Goal: Transaction & Acquisition: Purchase product/service

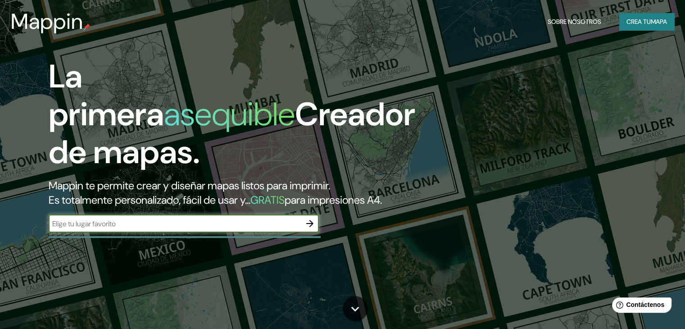
click at [645, 23] on font "Crea tu" at bounding box center [639, 22] width 24 height 8
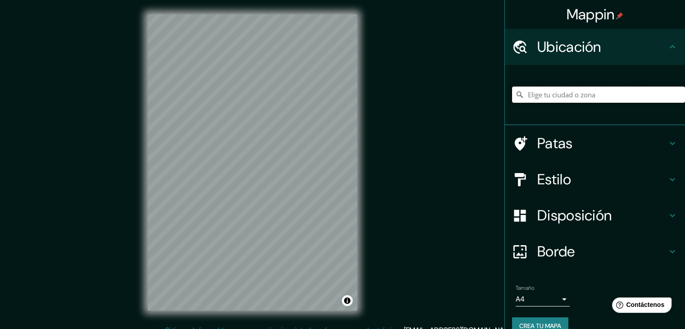
click at [564, 99] on input "Elige tu ciudad o zona" at bounding box center [598, 94] width 173 height 16
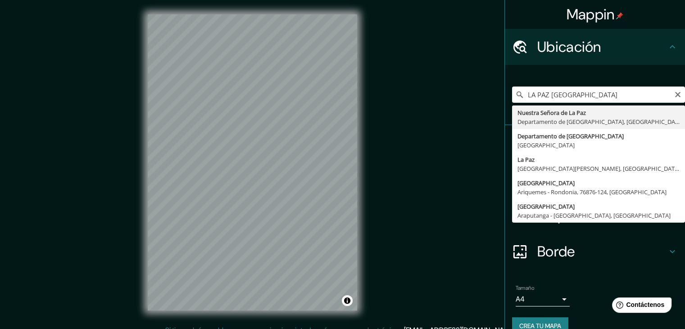
type input "[GEOGRAPHIC_DATA], [GEOGRAPHIC_DATA], [GEOGRAPHIC_DATA]"
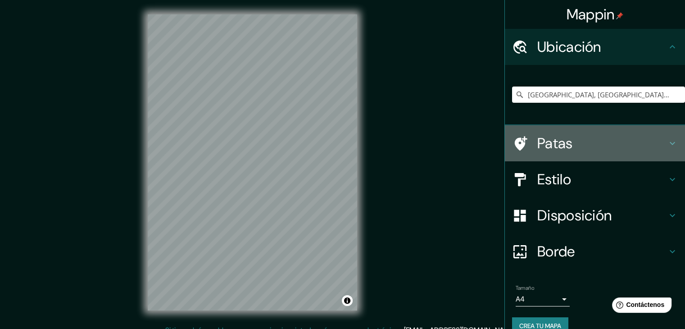
click at [667, 139] on icon at bounding box center [672, 143] width 11 height 11
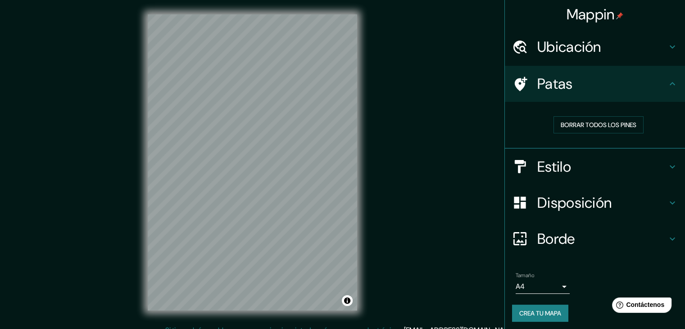
click at [667, 164] on icon at bounding box center [672, 166] width 11 height 11
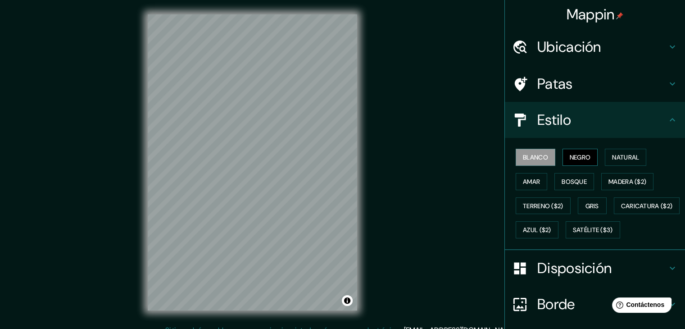
click at [581, 156] on font "Negro" at bounding box center [580, 157] width 21 height 8
click at [615, 159] on font "Natural" at bounding box center [625, 157] width 27 height 8
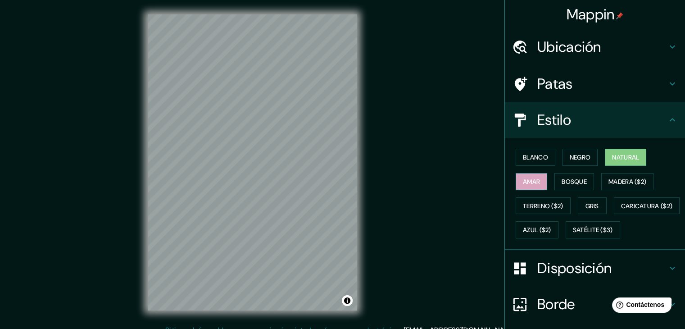
click at [532, 184] on font "Amar" at bounding box center [531, 181] width 17 height 8
click at [562, 184] on font "Bosque" at bounding box center [574, 181] width 25 height 8
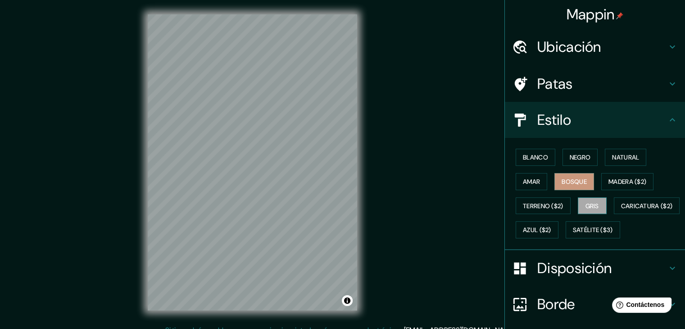
click at [593, 202] on font "Gris" at bounding box center [593, 206] width 14 height 8
click at [634, 156] on font "Natural" at bounding box center [625, 157] width 27 height 8
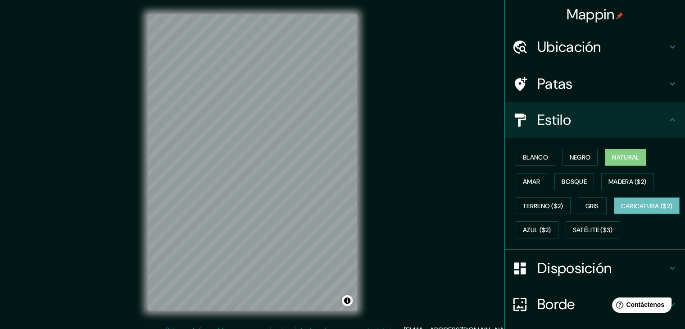
click at [621, 210] on font "Caricatura ($2)" at bounding box center [647, 206] width 52 height 8
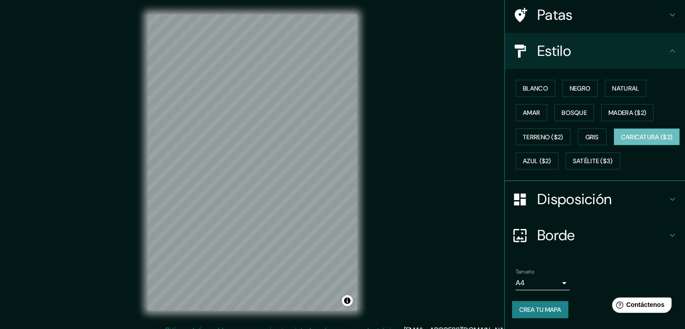
scroll to position [90, 0]
click at [625, 84] on font "Natural" at bounding box center [625, 88] width 27 height 8
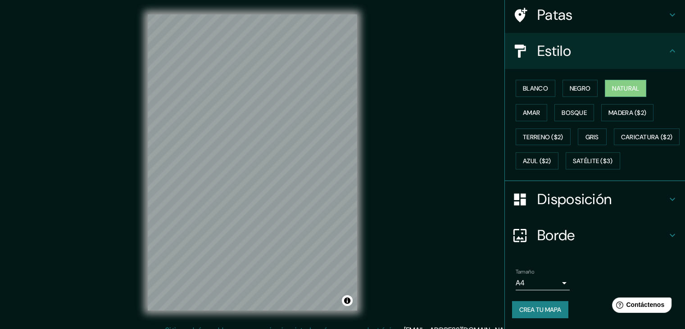
click at [667, 197] on icon at bounding box center [672, 199] width 11 height 11
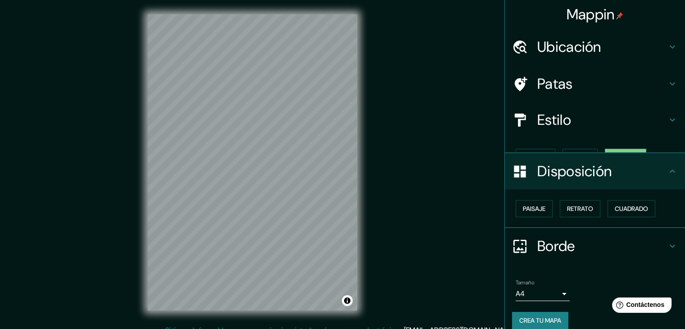
scroll to position [0, 0]
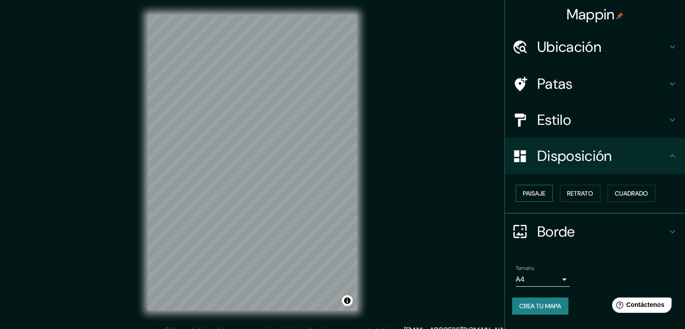
click at [544, 195] on font "Paisaje" at bounding box center [534, 193] width 23 height 8
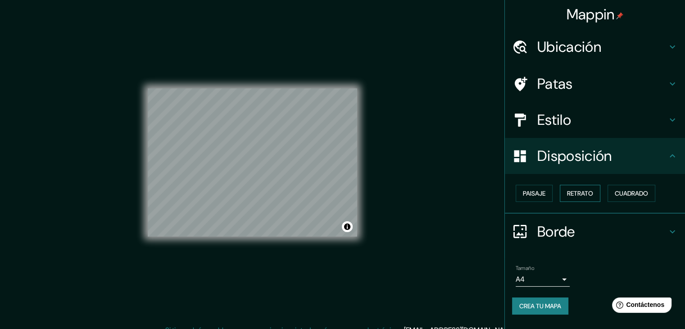
click at [593, 192] on font "Retrato" at bounding box center [580, 193] width 26 height 8
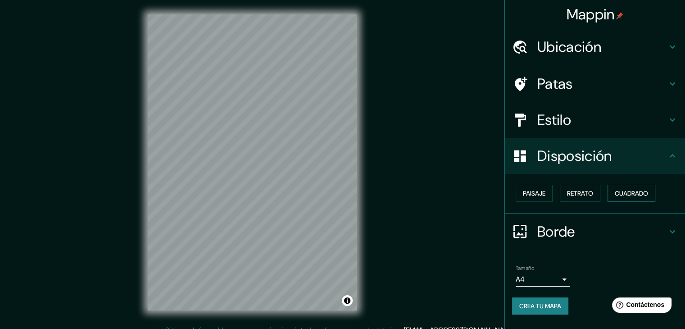
click at [636, 190] on font "Cuadrado" at bounding box center [631, 193] width 33 height 8
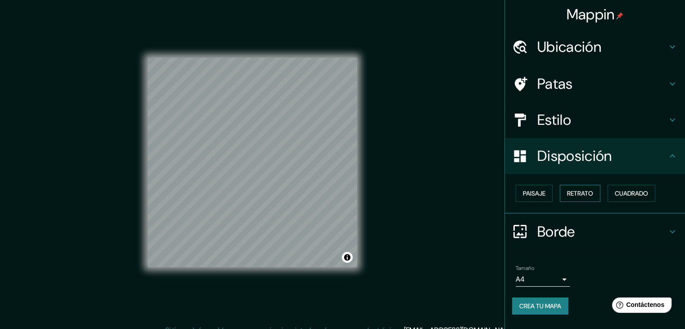
click at [584, 189] on font "Retrato" at bounding box center [580, 193] width 26 height 8
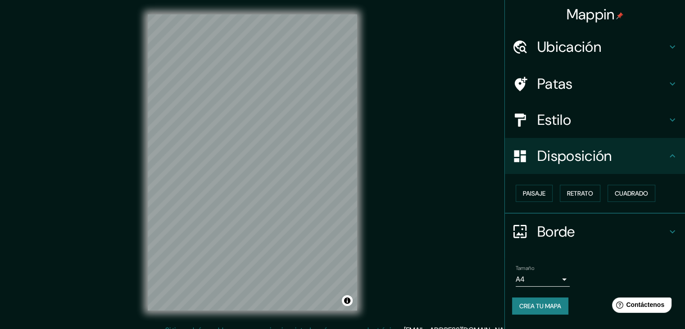
scroll to position [10, 0]
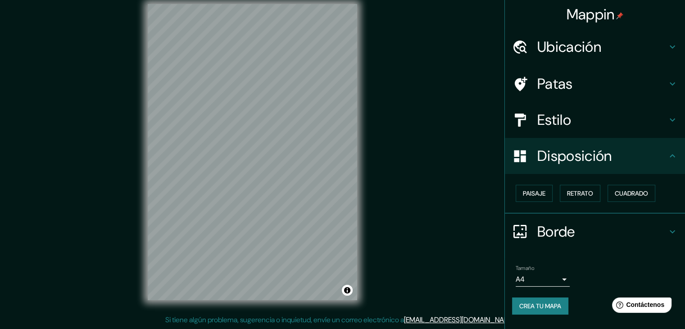
click at [567, 274] on body "Mappin Ubicación [GEOGRAPHIC_DATA], [GEOGRAPHIC_DATA], [GEOGRAPHIC_DATA] Patas …" at bounding box center [342, 154] width 685 height 329
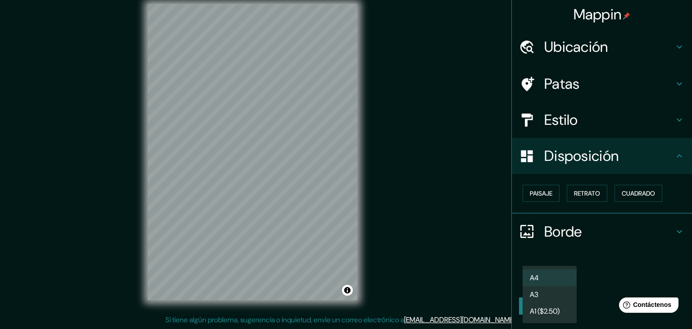
click at [567, 274] on li "A4" at bounding box center [550, 277] width 54 height 17
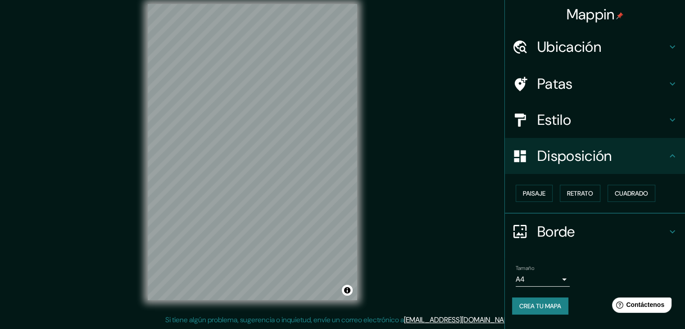
click at [527, 300] on font "Crea tu mapa" at bounding box center [540, 306] width 42 height 12
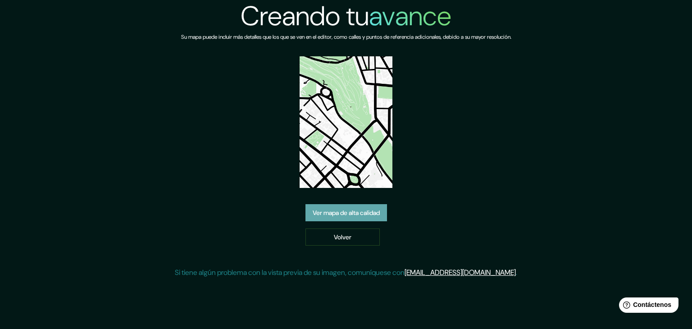
click at [347, 212] on font "Ver mapa de alta calidad" at bounding box center [346, 213] width 67 height 8
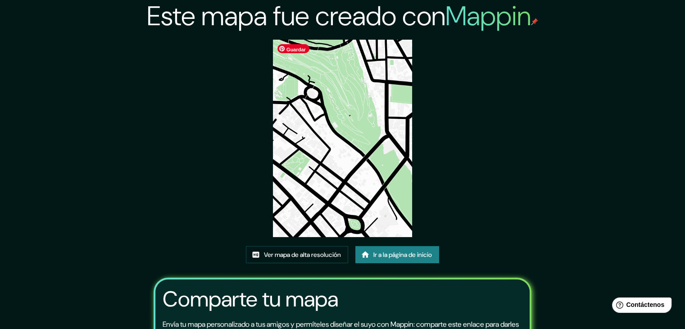
click at [306, 134] on img at bounding box center [343, 138] width 140 height 197
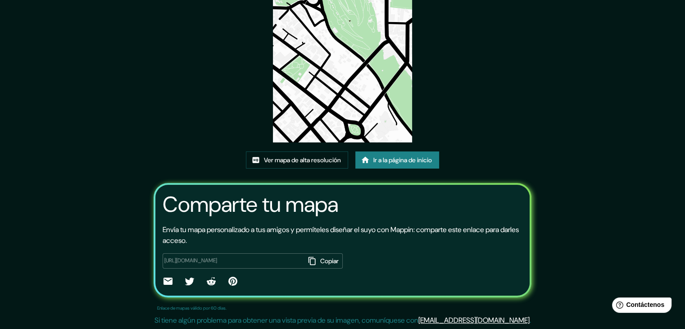
click at [408, 164] on font "Ir a la página de inicio" at bounding box center [402, 160] width 59 height 12
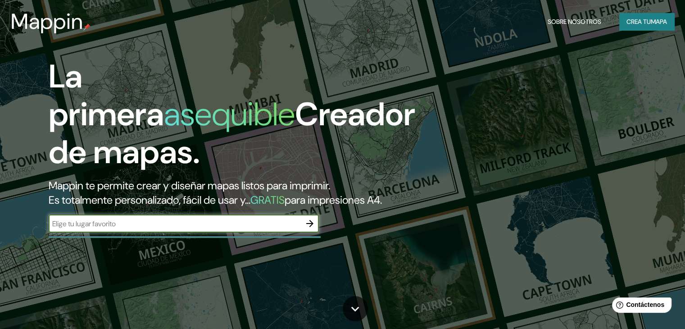
click at [665, 18] on font "mapa" at bounding box center [659, 22] width 16 height 8
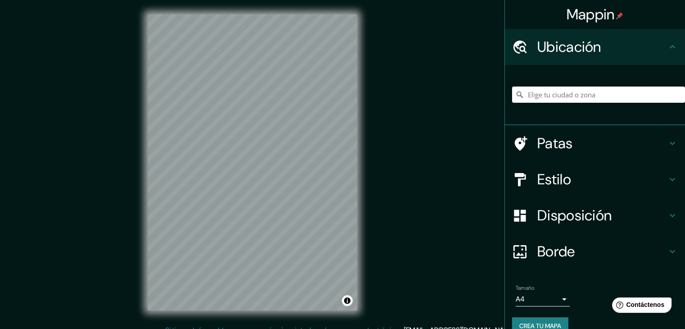
click at [562, 92] on input "Elige tu ciudad o zona" at bounding box center [598, 94] width 173 height 16
click at [533, 95] on input "Elige tu ciudad o zona" at bounding box center [598, 94] width 173 height 16
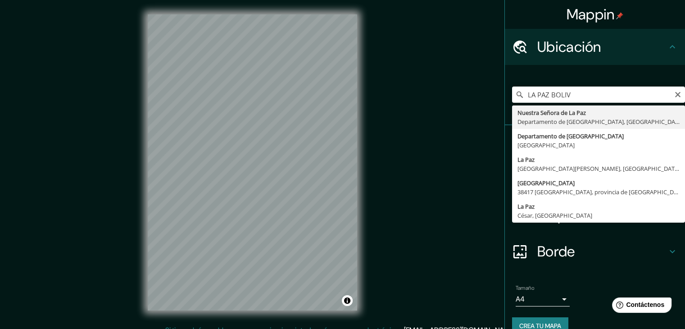
drag, startPoint x: 587, startPoint y: 115, endPoint x: 580, endPoint y: 116, distance: 7.7
type input "[GEOGRAPHIC_DATA], [GEOGRAPHIC_DATA], [GEOGRAPHIC_DATA]"
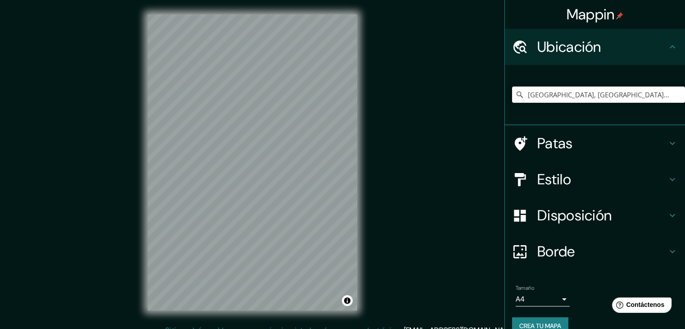
click at [667, 180] on icon at bounding box center [672, 179] width 11 height 11
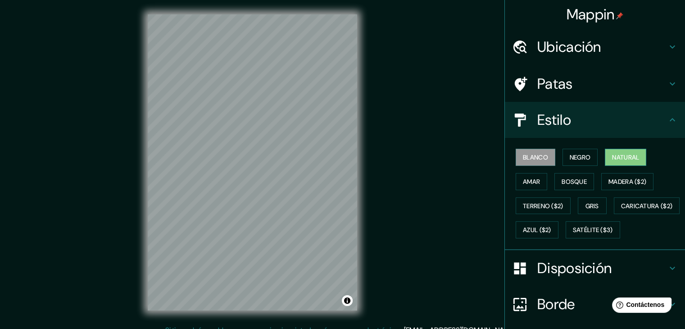
click at [617, 158] on font "Natural" at bounding box center [625, 157] width 27 height 8
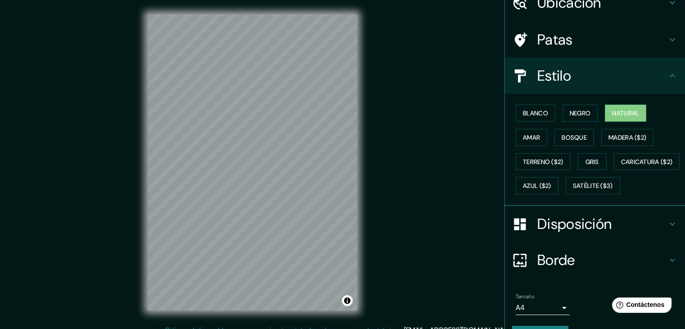
scroll to position [91, 0]
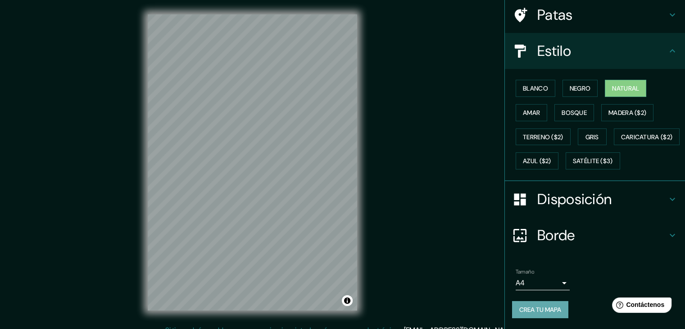
click at [528, 312] on font "Crea tu mapa" at bounding box center [540, 309] width 42 height 8
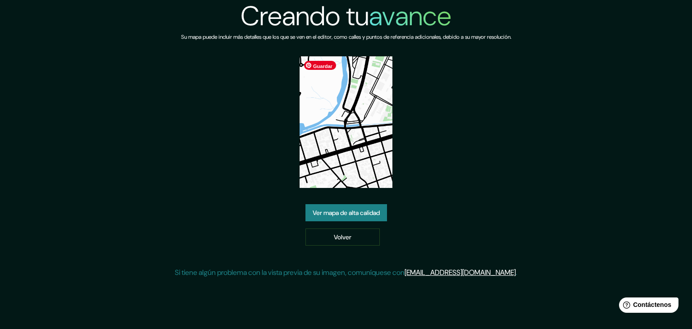
click at [332, 64] on font "Guardar" at bounding box center [322, 66] width 19 height 5
click at [319, 65] on font "Guardar" at bounding box center [322, 66] width 19 height 5
click at [350, 209] on font "Ver mapa de alta calidad" at bounding box center [346, 213] width 67 height 8
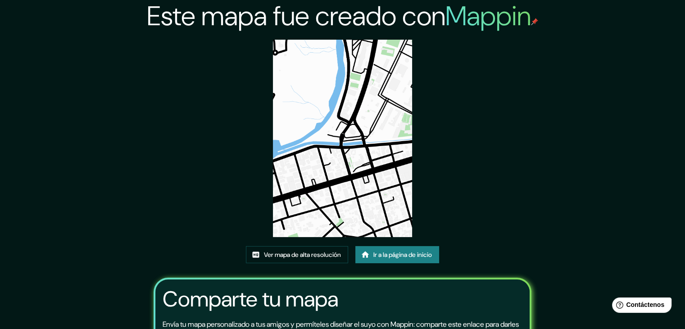
click at [404, 255] on font "Ir a la página de inicio" at bounding box center [402, 254] width 59 height 8
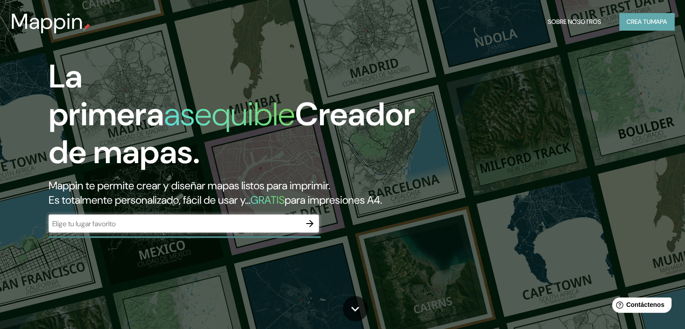
click at [649, 21] on font "Crea tu" at bounding box center [639, 22] width 24 height 8
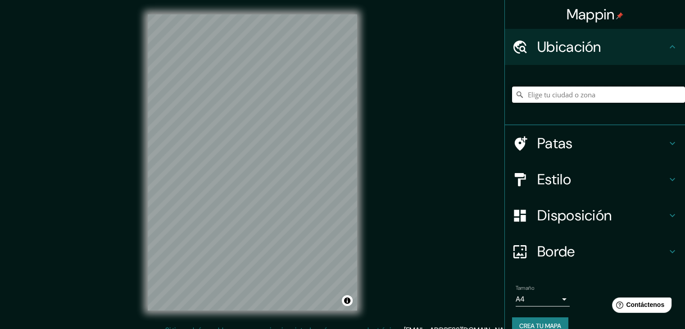
click at [555, 95] on input "Elige tu ciudad o zona" at bounding box center [598, 94] width 173 height 16
type input "[GEOGRAPHIC_DATA], [GEOGRAPHIC_DATA], [GEOGRAPHIC_DATA]"
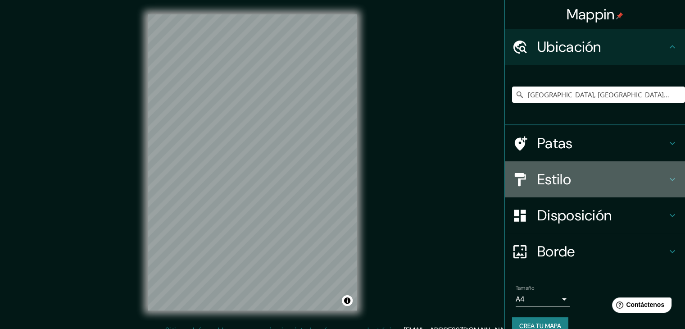
click at [667, 178] on icon at bounding box center [672, 179] width 11 height 11
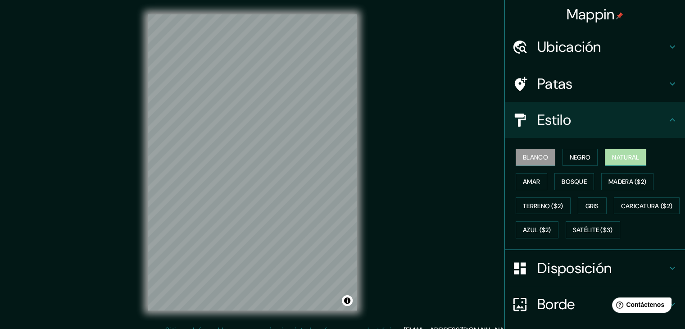
click at [636, 158] on button "Natural" at bounding box center [625, 157] width 41 height 17
click at [551, 229] on font "Azul ($2)" at bounding box center [537, 230] width 28 height 8
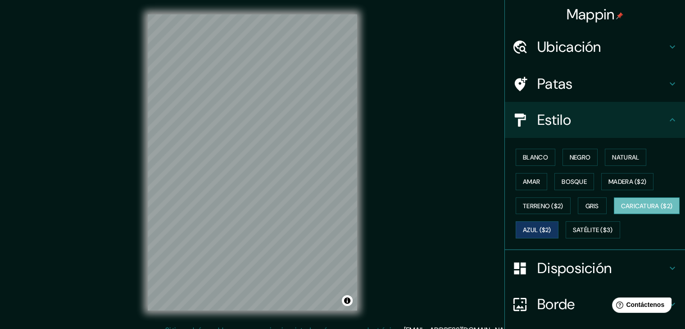
click at [621, 210] on font "Caricatura ($2)" at bounding box center [647, 206] width 52 height 8
click at [617, 155] on font "Natural" at bounding box center [625, 157] width 27 height 8
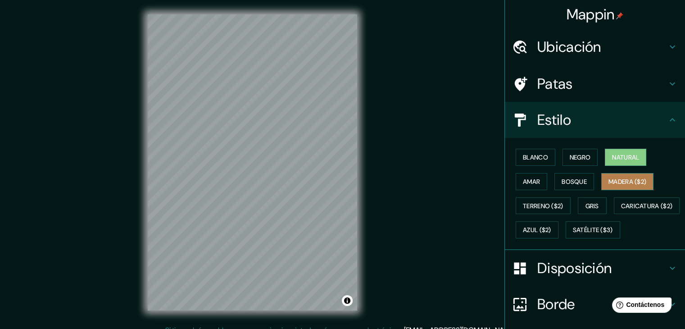
click at [622, 182] on font "Madera ($2)" at bounding box center [628, 181] width 38 height 8
drag, startPoint x: 623, startPoint y: 159, endPoint x: 573, endPoint y: 164, distance: 50.7
click at [623, 159] on font "Natural" at bounding box center [625, 157] width 27 height 8
click at [573, 234] on font "Satélite ($3)" at bounding box center [593, 230] width 40 height 8
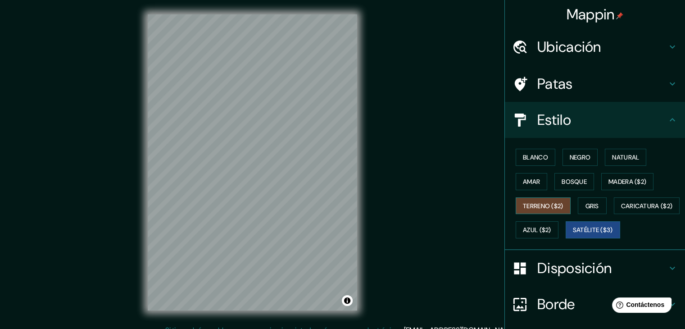
click at [552, 204] on font "Terreno ($2)" at bounding box center [543, 206] width 41 height 8
click at [581, 182] on font "Bosque" at bounding box center [574, 181] width 25 height 8
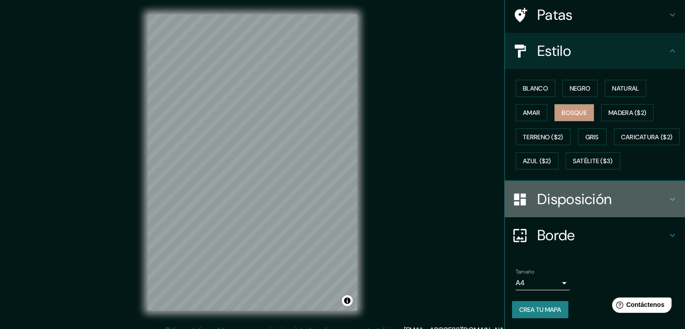
click at [668, 195] on icon at bounding box center [672, 199] width 11 height 11
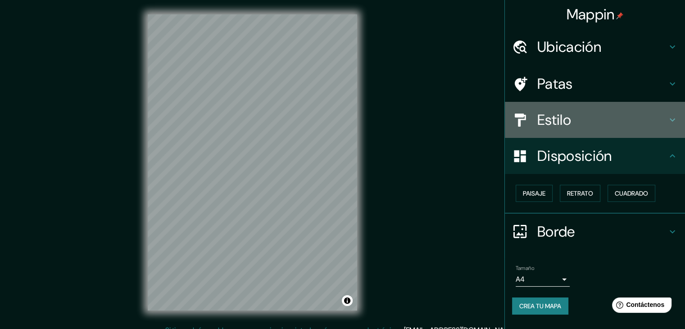
click at [665, 120] on h4 "Estilo" at bounding box center [602, 120] width 130 height 18
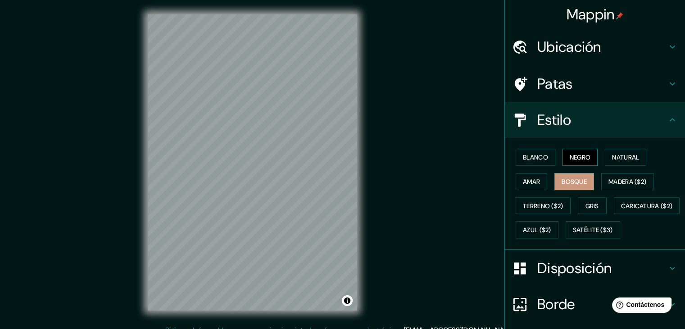
click at [580, 153] on font "Negro" at bounding box center [580, 157] width 21 height 8
click at [631, 161] on font "Natural" at bounding box center [625, 157] width 27 height 12
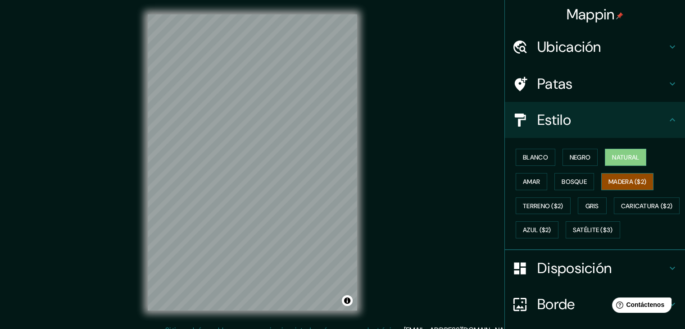
click at [622, 184] on font "Madera ($2)" at bounding box center [628, 181] width 38 height 8
click at [573, 234] on font "Satélite ($3)" at bounding box center [593, 230] width 40 height 8
click at [632, 159] on font "Natural" at bounding box center [625, 157] width 27 height 8
click at [523, 156] on font "Blanco" at bounding box center [535, 157] width 25 height 8
drag, startPoint x: 618, startPoint y: 158, endPoint x: 609, endPoint y: 158, distance: 9.0
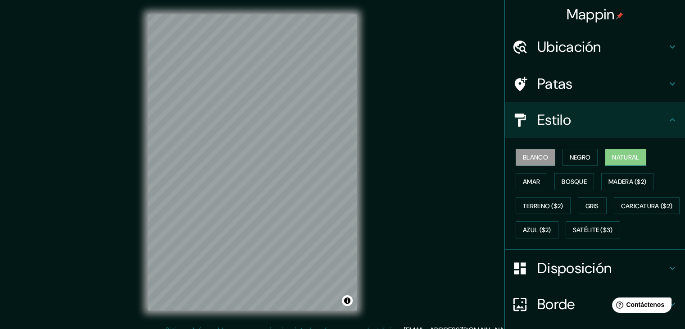
click at [618, 158] on font "Natural" at bounding box center [625, 157] width 27 height 8
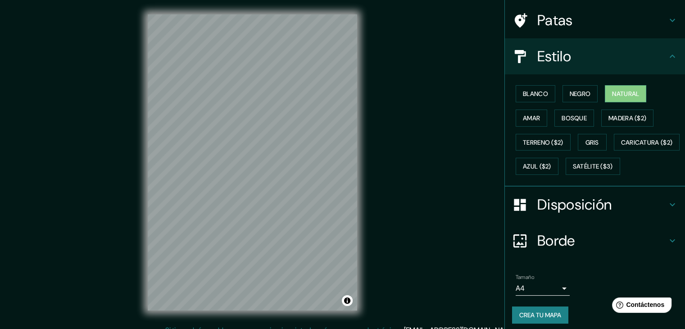
scroll to position [91, 0]
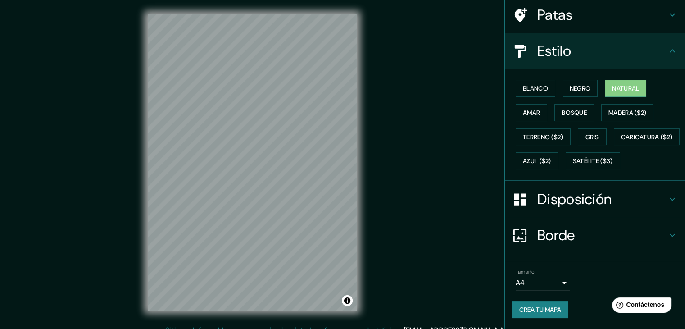
click at [529, 309] on font "Crea tu mapa" at bounding box center [540, 309] width 42 height 8
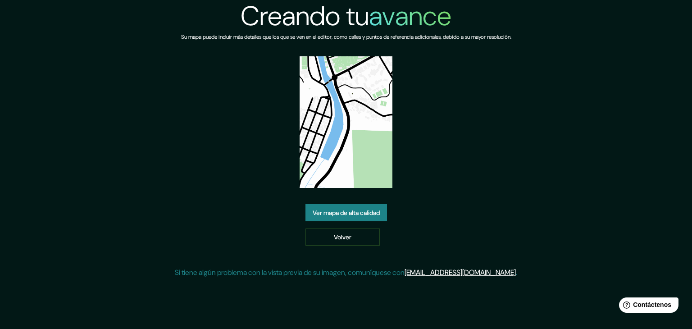
click at [346, 214] on font "Ver mapa de alta calidad" at bounding box center [346, 213] width 67 height 8
